Goal: Task Accomplishment & Management: Manage account settings

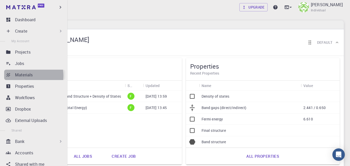
click at [28, 76] on p "Materials" at bounding box center [24, 75] width 18 height 6
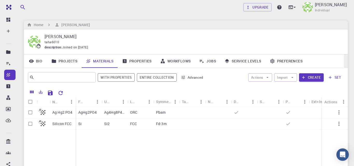
click at [337, 125] on icon "button" at bounding box center [339, 124] width 6 height 6
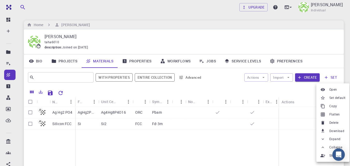
click at [340, 96] on span "Set default" at bounding box center [338, 97] width 16 height 5
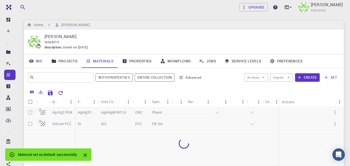
click at [30, 112] on div at bounding box center [184, 143] width 320 height 73
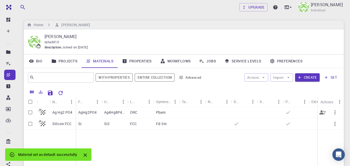
click at [30, 113] on input "Select row" at bounding box center [30, 113] width 10 height 10
checkbox input "true"
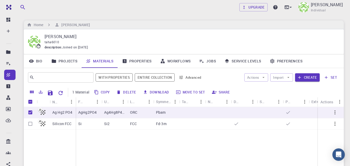
click at [132, 93] on button "Delete" at bounding box center [126, 92] width 23 height 8
checkbox input "false"
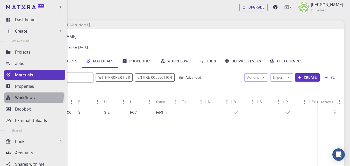
click at [30, 96] on p "Workflows" at bounding box center [25, 98] width 20 height 6
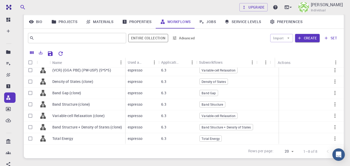
scroll to position [18, 0]
click at [332, 136] on icon "button" at bounding box center [335, 139] width 6 height 6
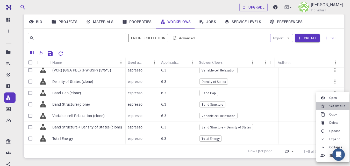
click at [338, 107] on span "Set default" at bounding box center [338, 106] width 16 height 5
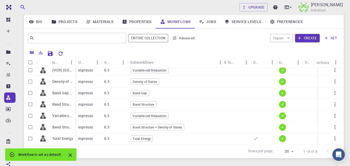
drag, startPoint x: 153, startPoint y: 61, endPoint x: 226, endPoint y: 62, distance: 73.4
click at [226, 62] on div "Subworkflows" at bounding box center [225, 62] width 5 height 10
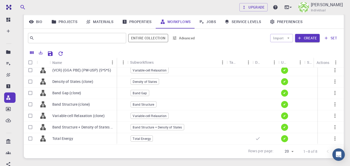
drag, startPoint x: 75, startPoint y: 59, endPoint x: 116, endPoint y: 64, distance: 41.3
click at [116, 64] on div "Name" at bounding box center [117, 63] width 5 height 10
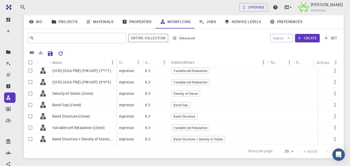
scroll to position [0, 0]
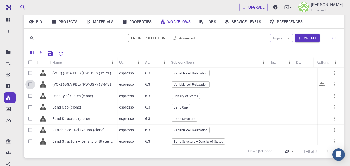
click at [31, 84] on input "Select row" at bounding box center [30, 85] width 10 height 10
checkbox input "true"
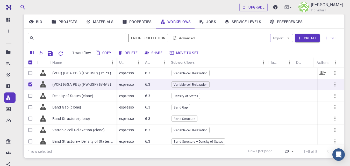
click at [31, 72] on input "Select row" at bounding box center [30, 73] width 10 height 10
checkbox input "true"
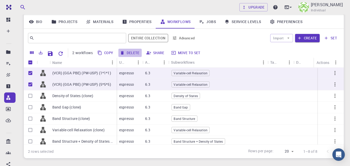
click at [128, 53] on button "Delete" at bounding box center [130, 53] width 23 height 8
checkbox input "false"
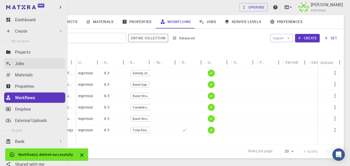
click at [18, 64] on p "Jobs" at bounding box center [19, 63] width 9 height 6
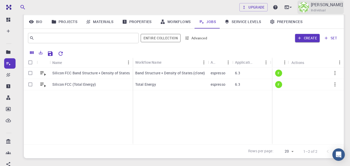
click at [326, 9] on span "Individual" at bounding box center [318, 10] width 15 height 5
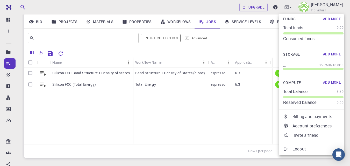
scroll to position [13, 0]
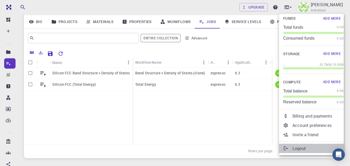
click at [303, 149] on p "Logout" at bounding box center [318, 149] width 51 height 6
